Goal: Information Seeking & Learning: Learn about a topic

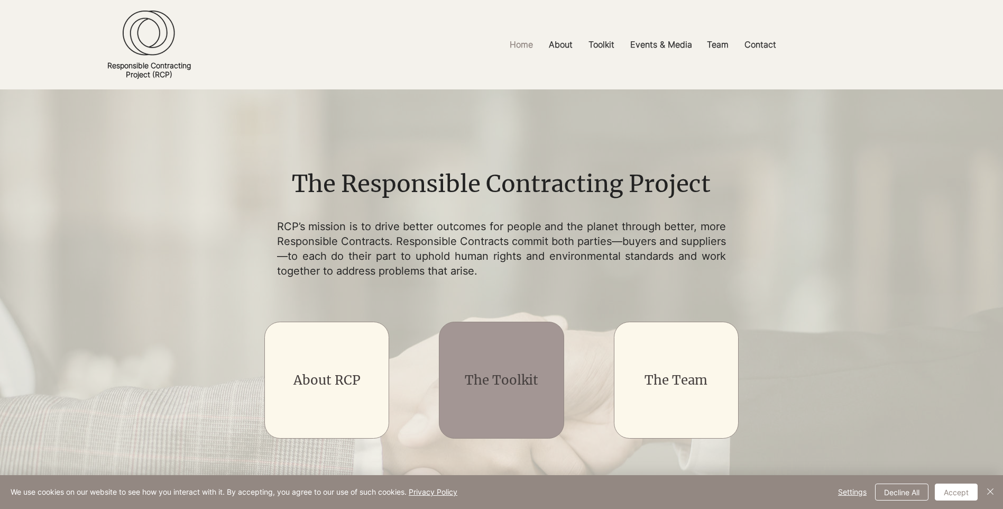
click at [514, 378] on link "The Toolkit" at bounding box center [502, 380] width 74 height 16
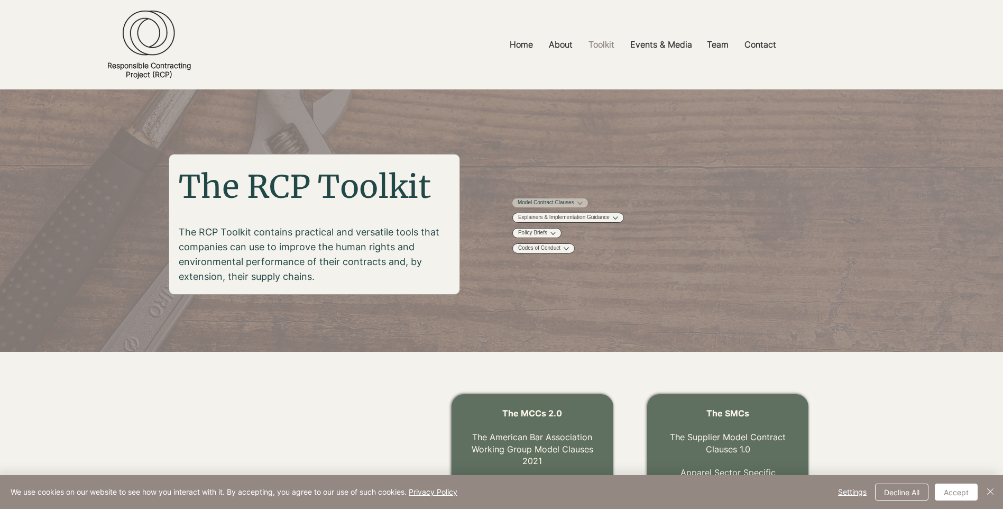
click at [574, 207] on link "Model Contract Clauses" at bounding box center [546, 203] width 57 height 8
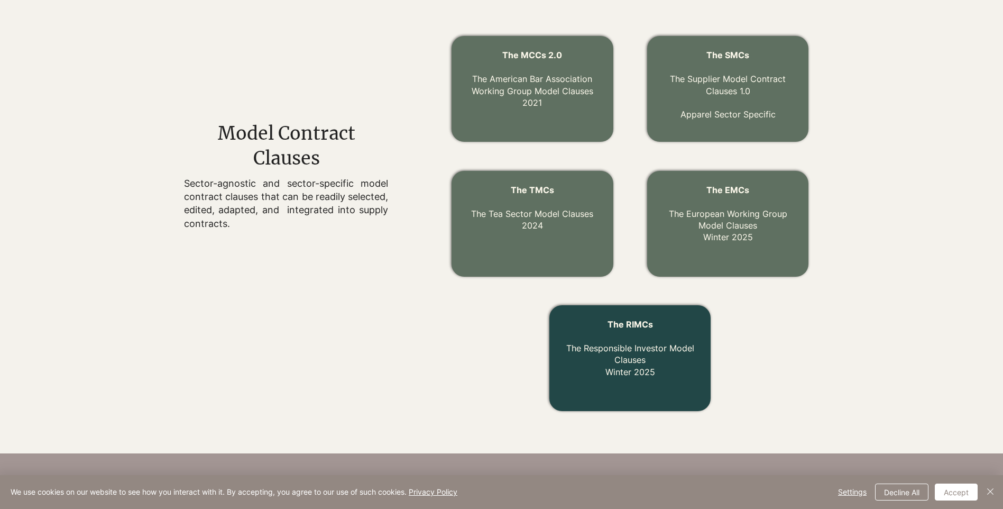
scroll to position [338, 0]
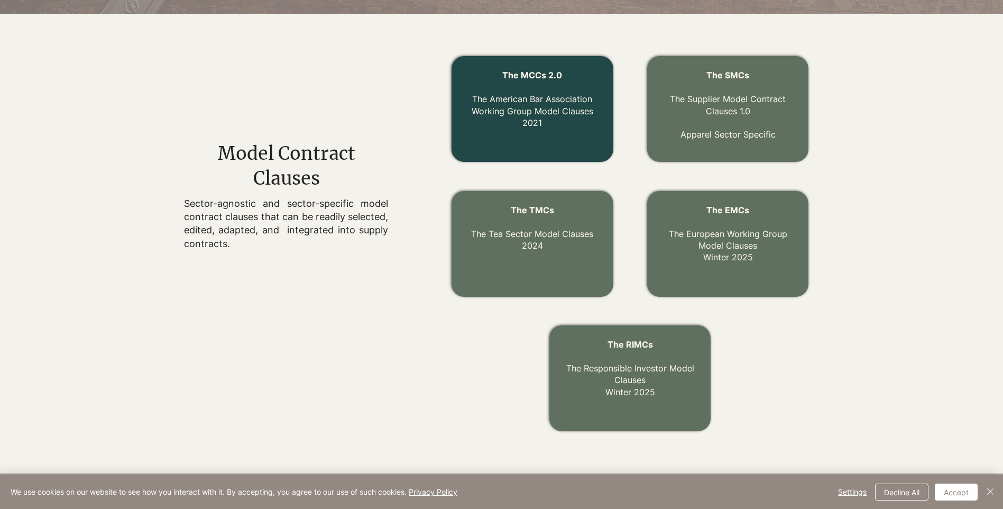
drag, startPoint x: 524, startPoint y: 109, endPoint x: 534, endPoint y: 108, distance: 10.6
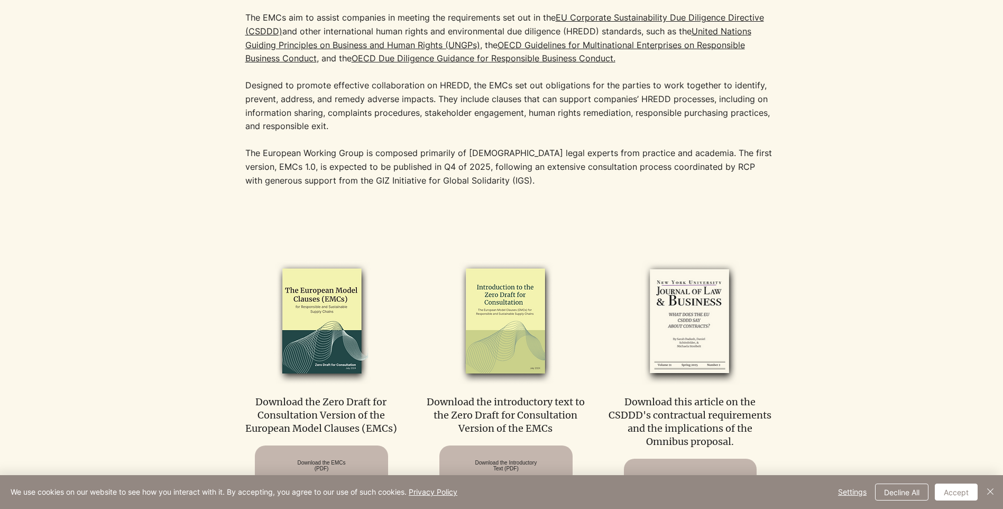
scroll to position [423, 0]
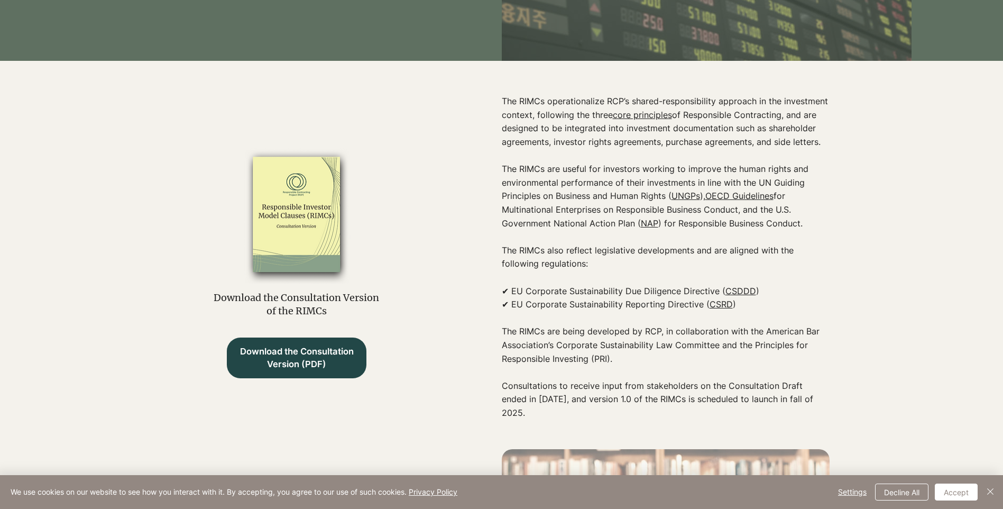
scroll to position [423, 0]
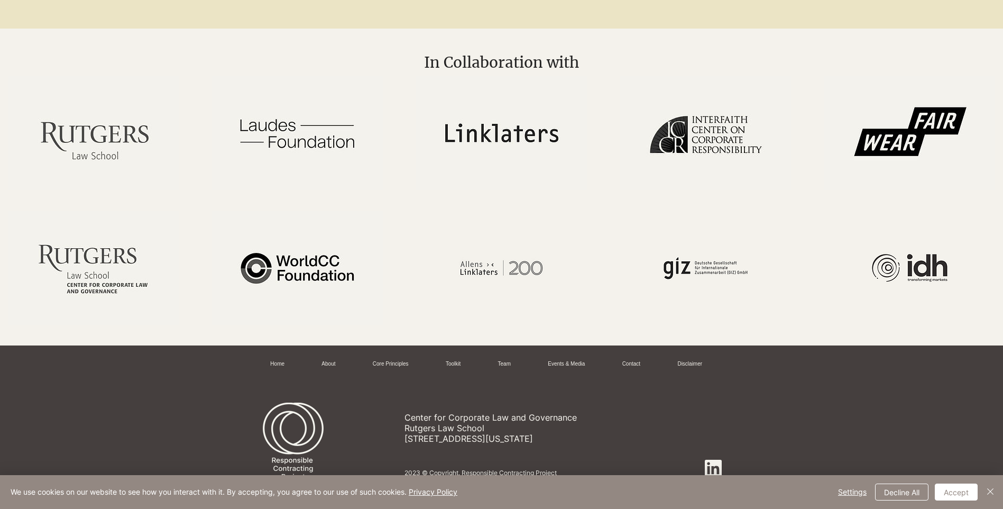
scroll to position [2602, 0]
